Goal: Transaction & Acquisition: Purchase product/service

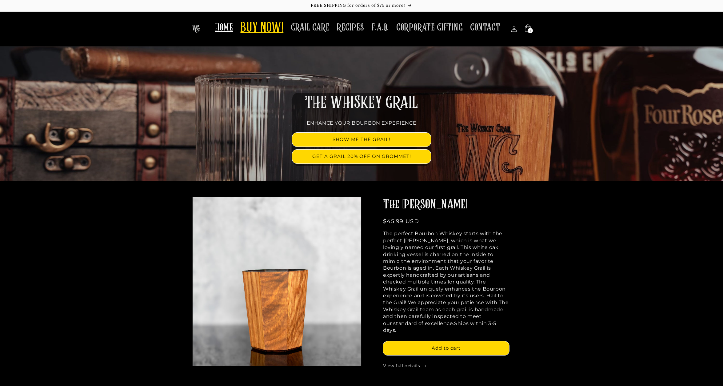
click at [271, 26] on span "BUY NOW!" at bounding box center [261, 28] width 43 height 17
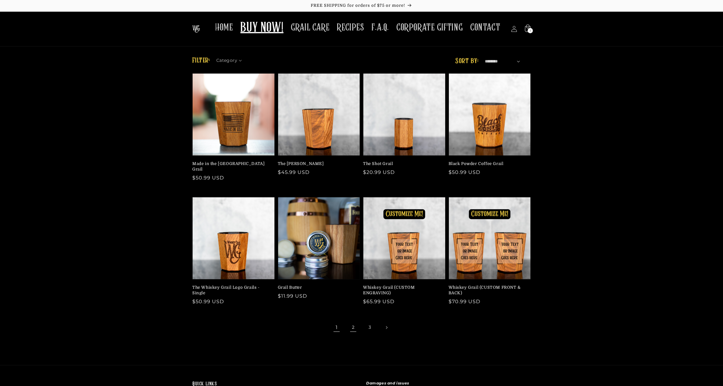
click at [351, 322] on link "2" at bounding box center [353, 328] width 14 height 14
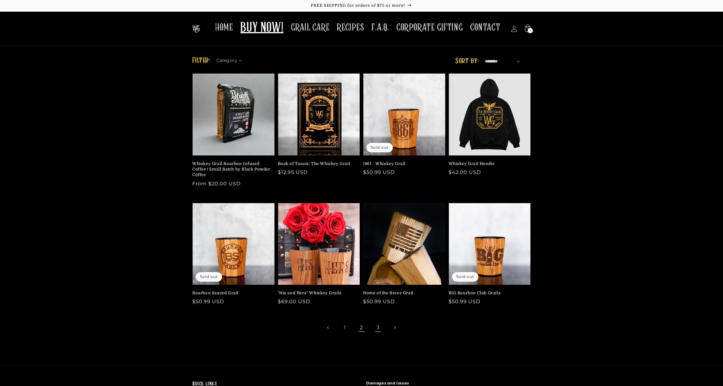
click at [379, 325] on link "3" at bounding box center [378, 328] width 14 height 14
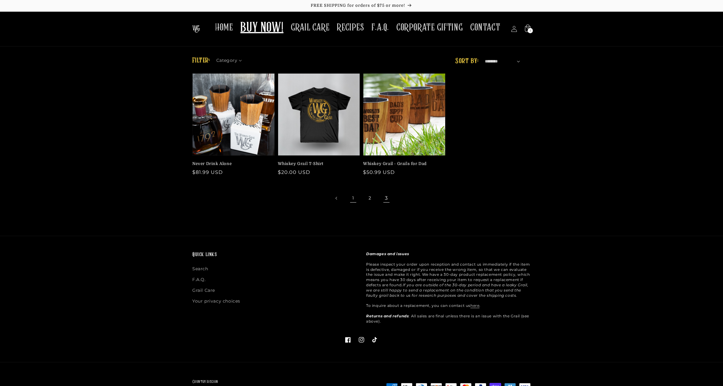
click at [351, 197] on link "1" at bounding box center [353, 198] width 14 height 14
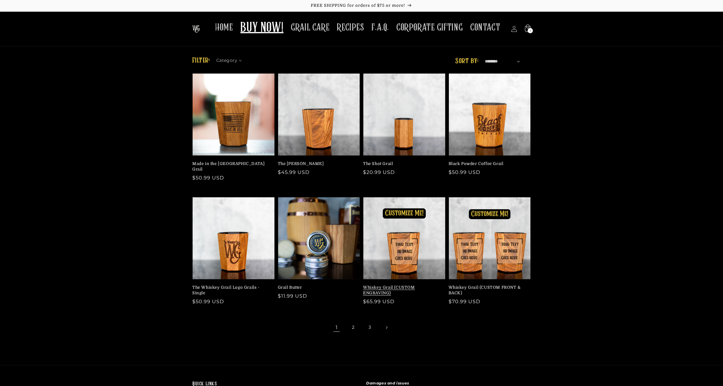
click at [387, 285] on link "Whiskey Grail (CUSTOM ENGRAVING)" at bounding box center [402, 290] width 79 height 11
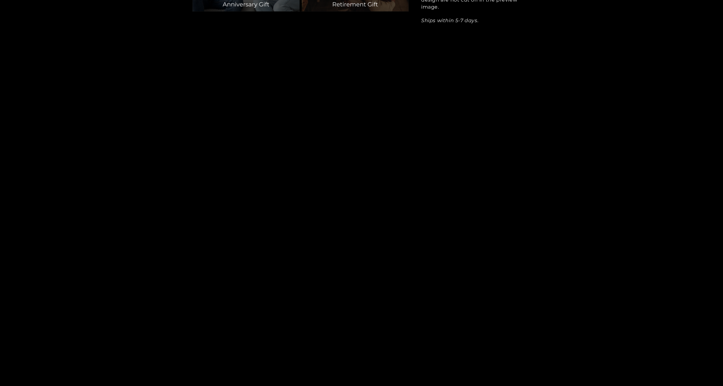
scroll to position [1111, 0]
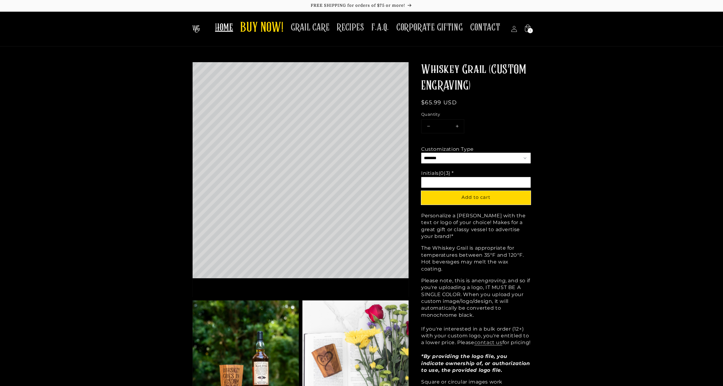
click at [228, 27] on span "HOME" at bounding box center [224, 28] width 18 height 12
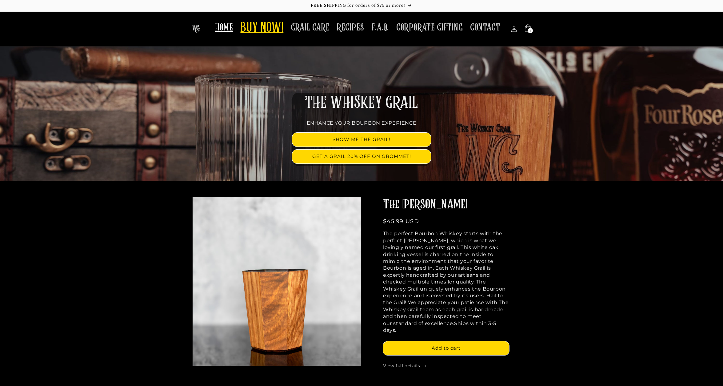
click at [271, 27] on span "BUY NOW!" at bounding box center [261, 28] width 43 height 17
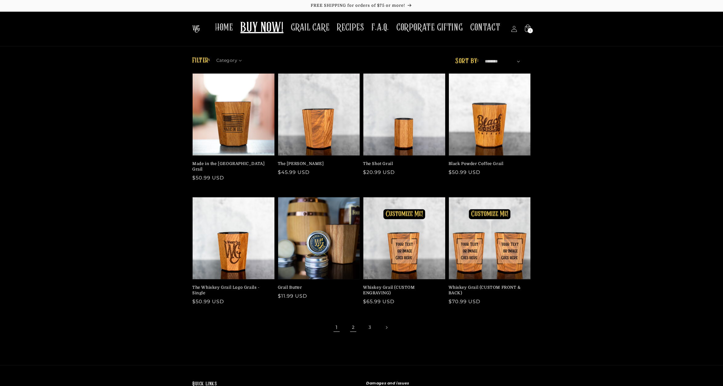
click at [352, 321] on link "2" at bounding box center [353, 328] width 14 height 14
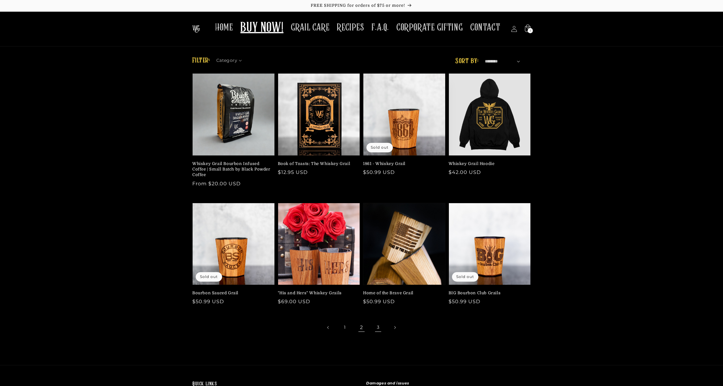
click at [378, 329] on link "3" at bounding box center [378, 328] width 14 height 14
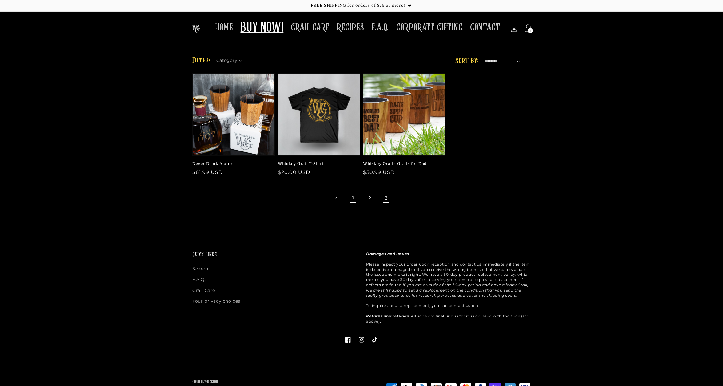
click at [355, 200] on link "1" at bounding box center [353, 198] width 14 height 14
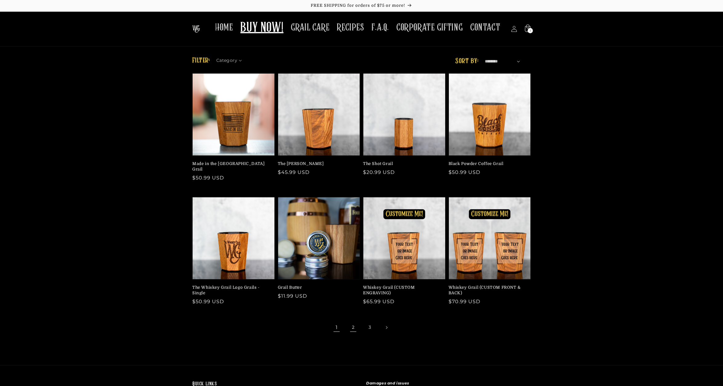
click at [353, 322] on link "2" at bounding box center [353, 328] width 14 height 14
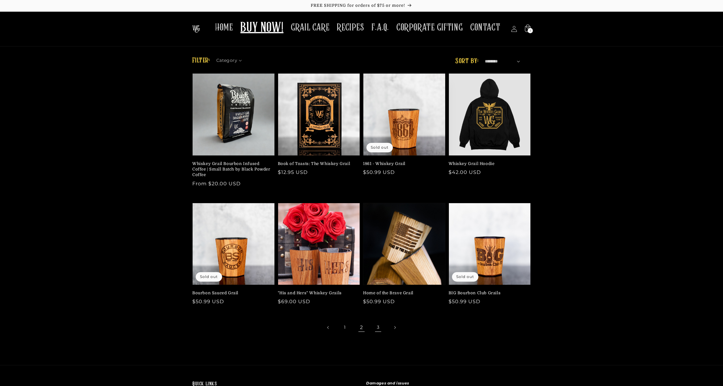
click at [377, 326] on link "3" at bounding box center [378, 328] width 14 height 14
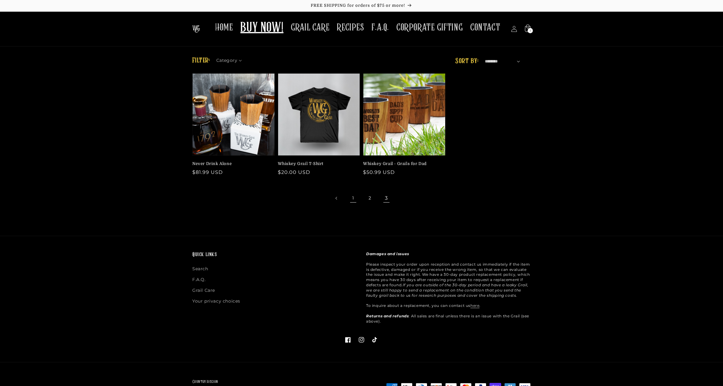
click at [354, 198] on link "1" at bounding box center [353, 198] width 14 height 14
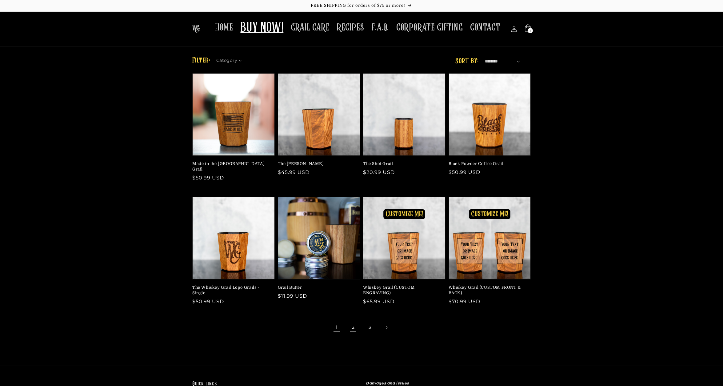
click at [352, 323] on link "2" at bounding box center [353, 328] width 14 height 14
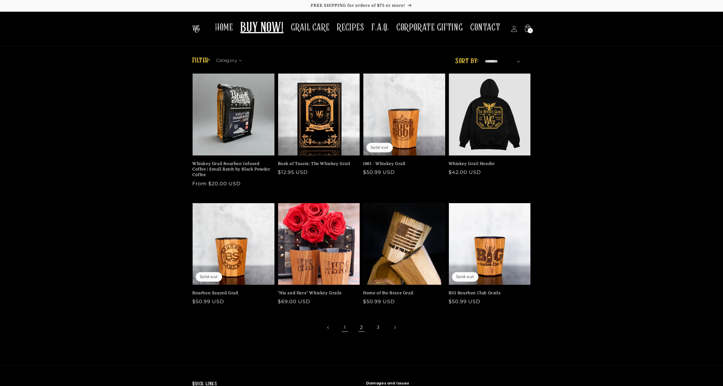
click at [348, 326] on link "1" at bounding box center [345, 328] width 14 height 14
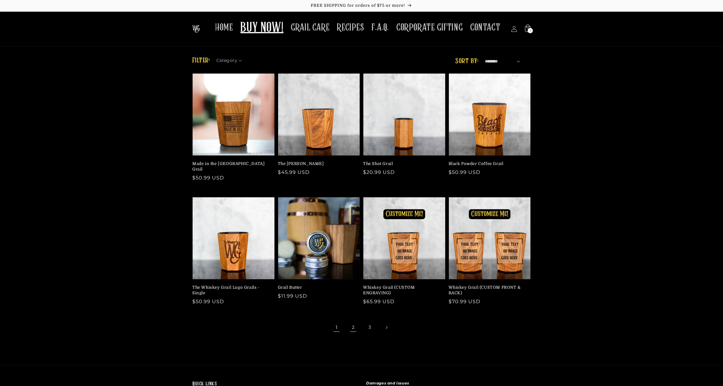
click at [355, 321] on link "2" at bounding box center [353, 328] width 14 height 14
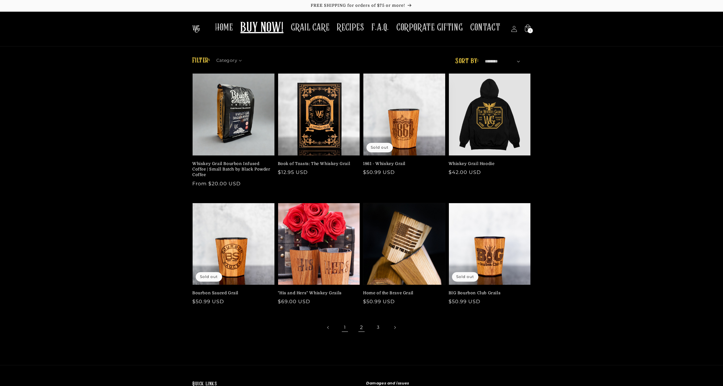
click at [345, 330] on link "1" at bounding box center [345, 328] width 14 height 14
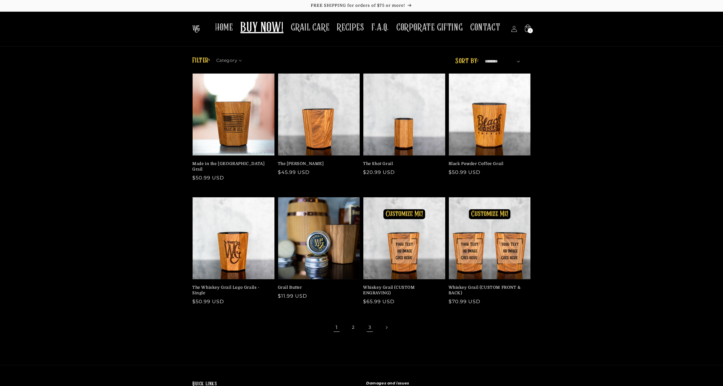
click at [371, 321] on link "3" at bounding box center [370, 328] width 14 height 14
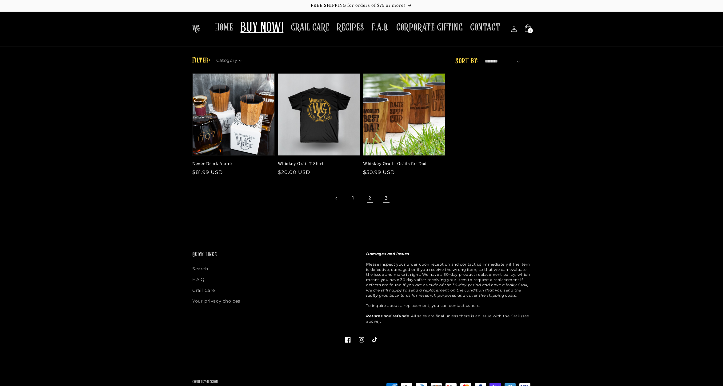
click at [369, 199] on link "2" at bounding box center [370, 198] width 14 height 14
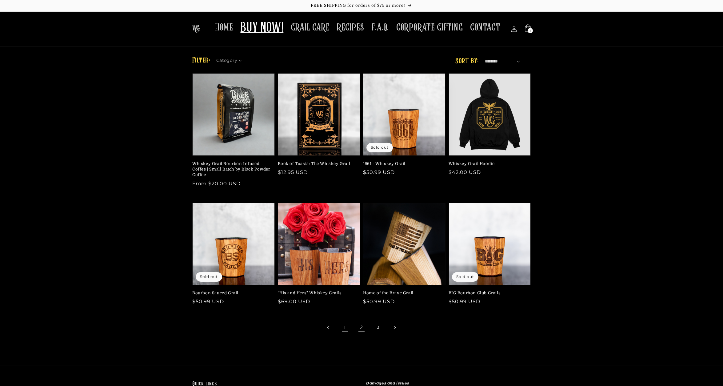
click at [347, 326] on link "1" at bounding box center [345, 328] width 14 height 14
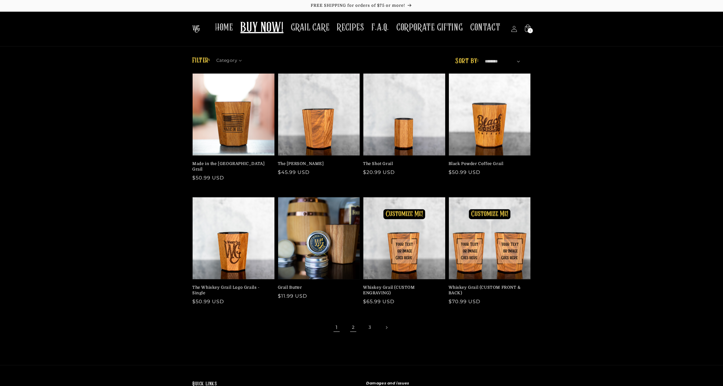
click at [351, 321] on link "2" at bounding box center [353, 328] width 14 height 14
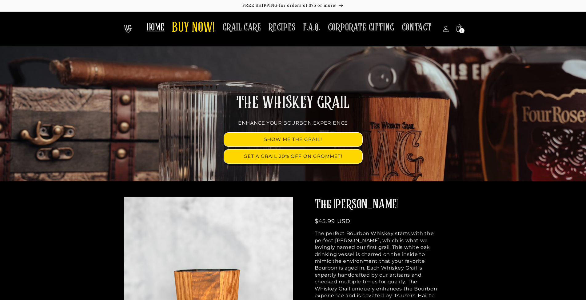
click at [157, 22] on span "HOME" at bounding box center [156, 28] width 18 height 12
